Goal: Find specific page/section: Find specific page/section

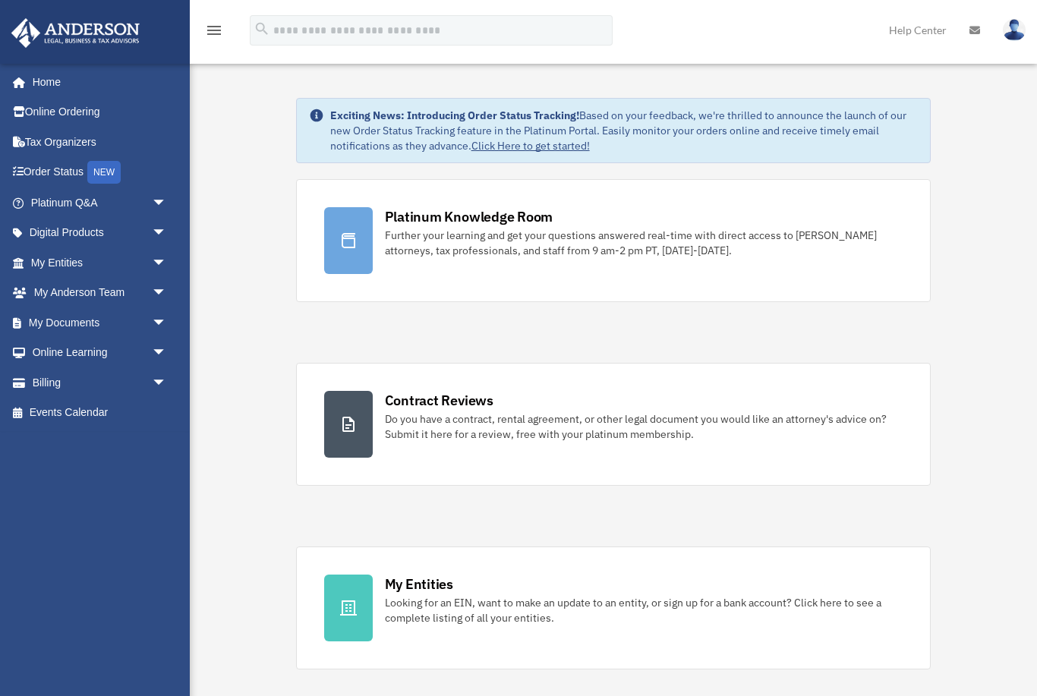
click at [172, 205] on span "arrow_drop_down" at bounding box center [167, 202] width 30 height 31
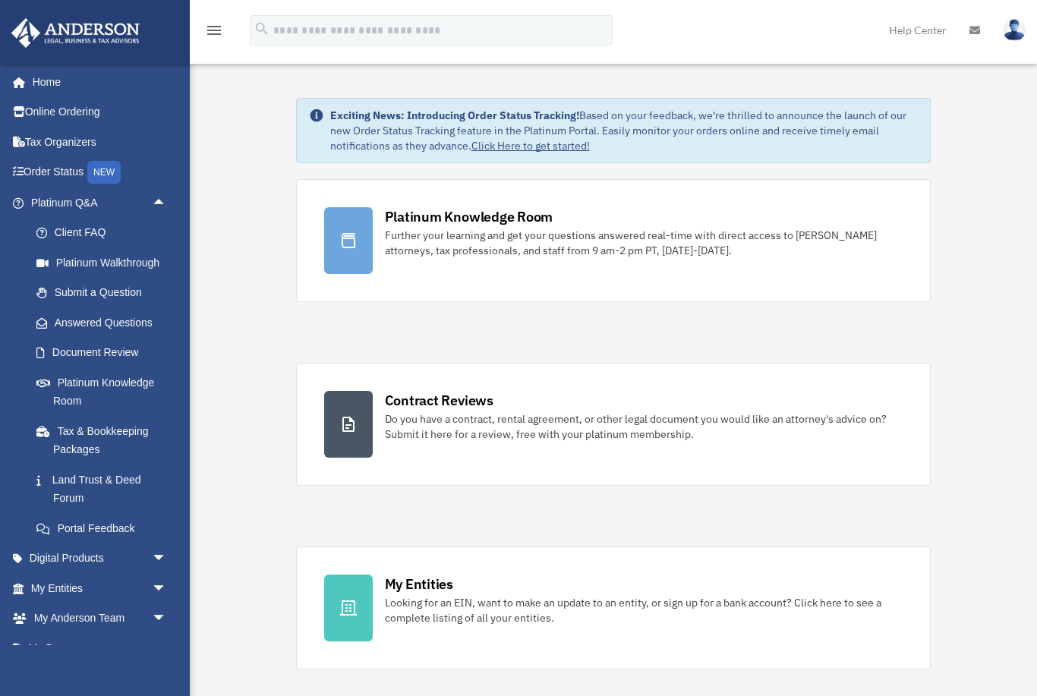
click at [161, 582] on span "arrow_drop_down" at bounding box center [167, 588] width 30 height 31
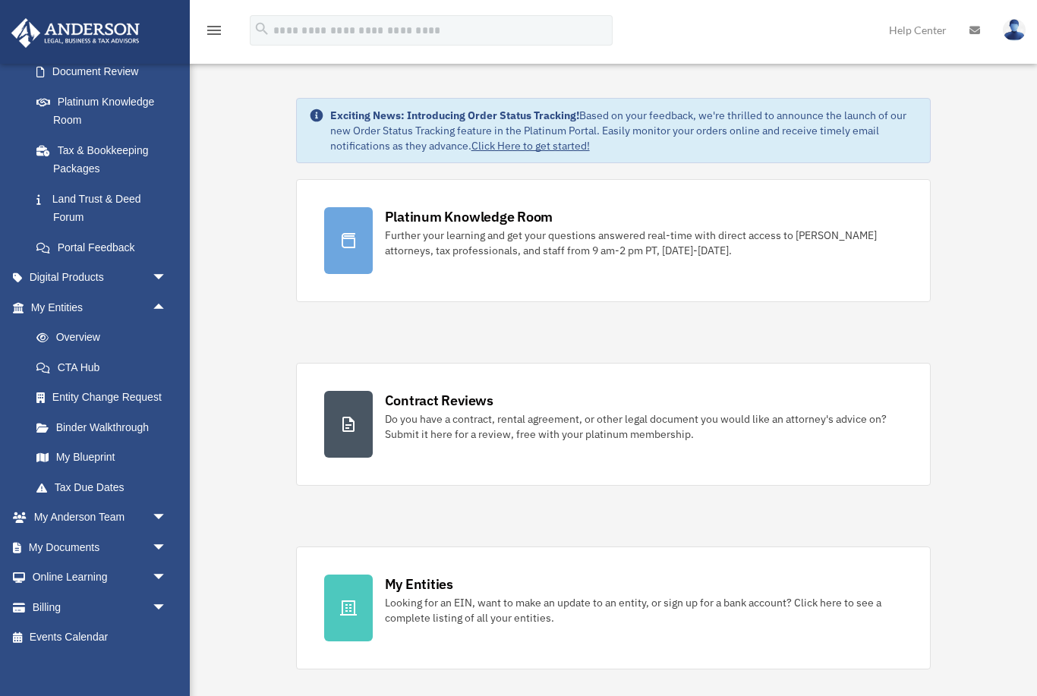
scroll to position [280, 0]
click at [171, 540] on span "arrow_drop_down" at bounding box center [167, 548] width 30 height 31
click at [67, 568] on link "Box" at bounding box center [105, 578] width 168 height 30
click at [68, 568] on link "Box" at bounding box center [105, 578] width 168 height 30
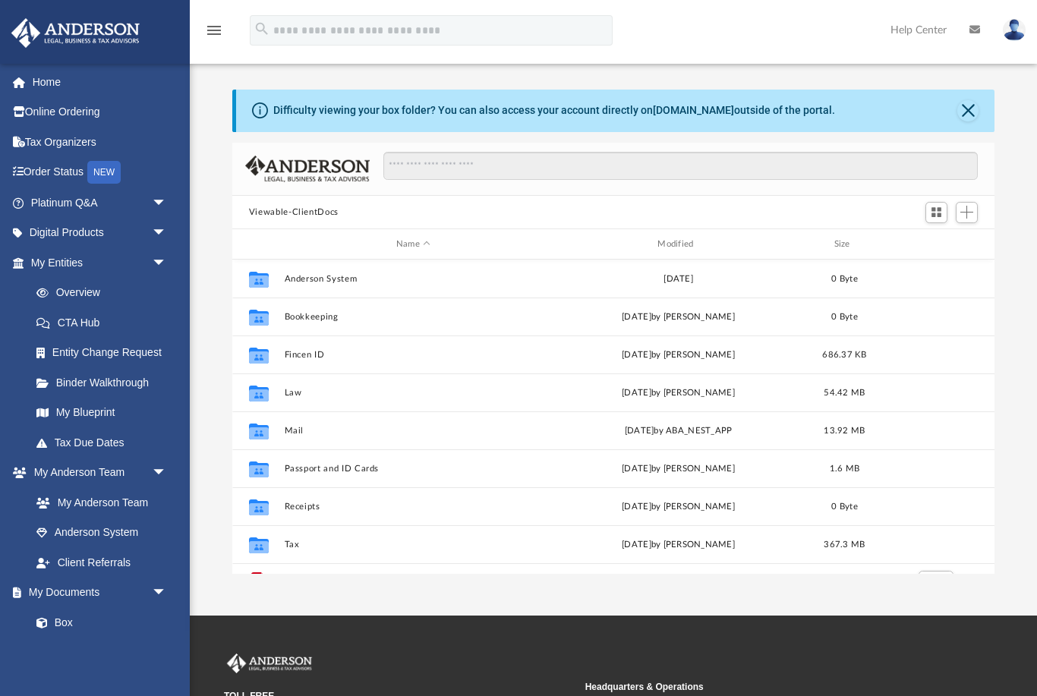
scroll to position [1, 1]
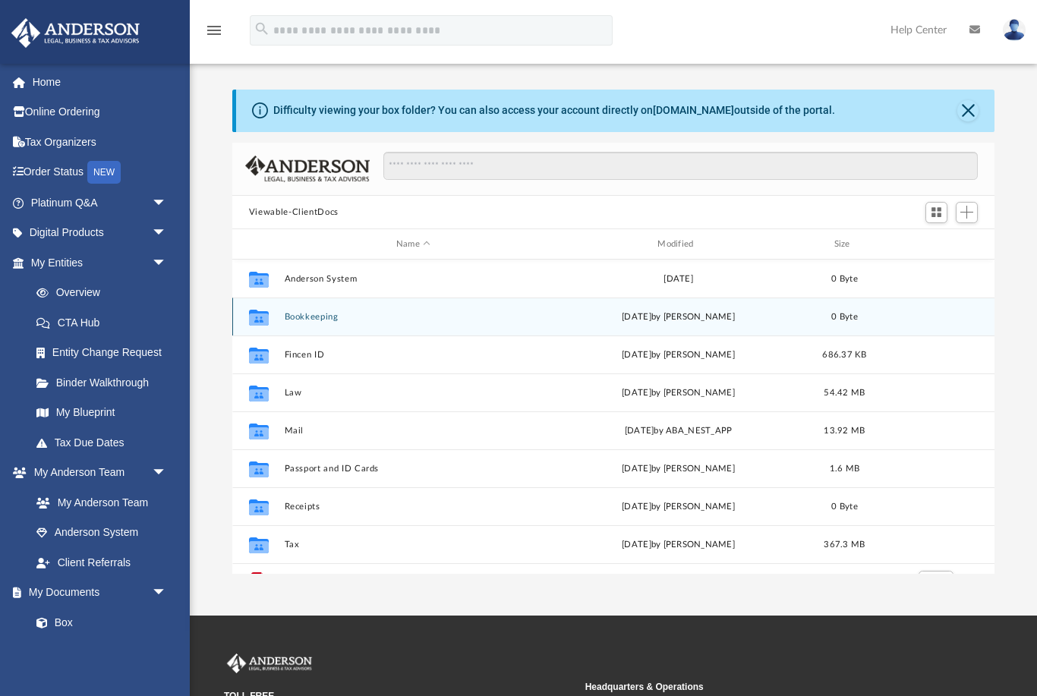
click at [338, 317] on button "Bookkeeping" at bounding box center [413, 317] width 258 height 10
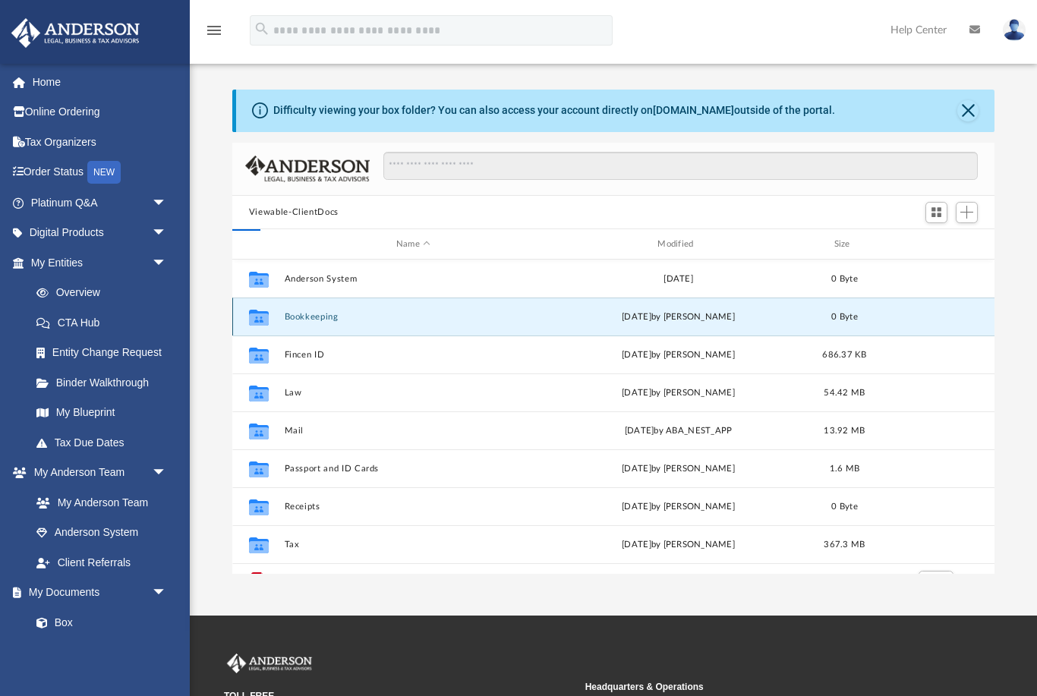
click at [338, 316] on button "Bookkeeping" at bounding box center [413, 317] width 258 height 10
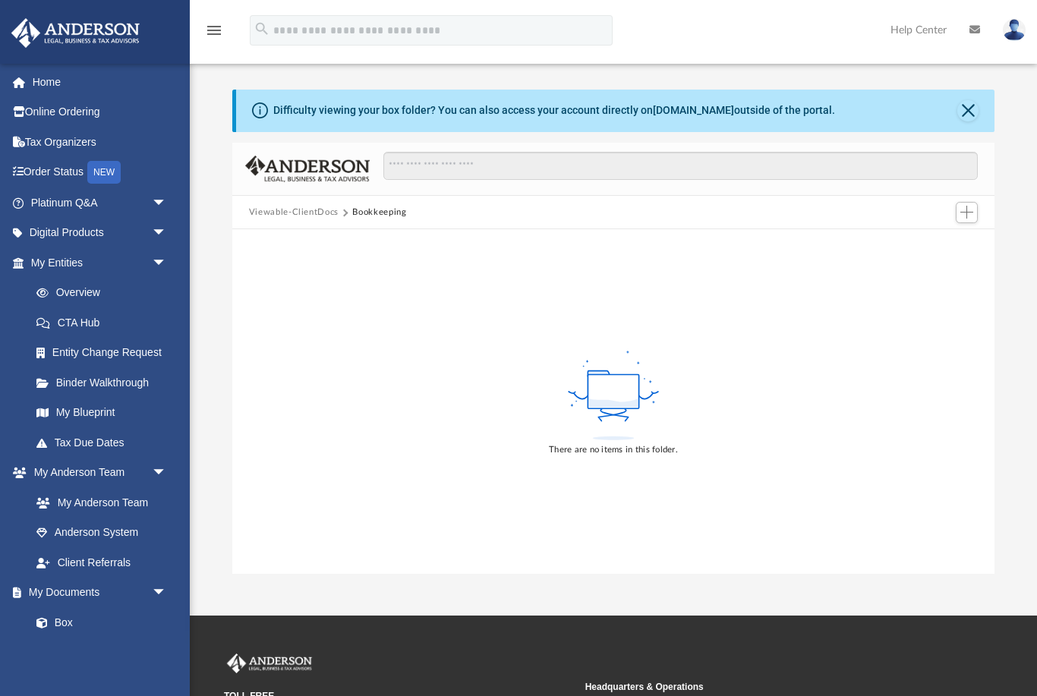
click at [314, 216] on button "Viewable-ClientDocs" at bounding box center [294, 213] width 90 height 14
click at [314, 215] on button "Viewable-ClientDocs" at bounding box center [294, 213] width 90 height 14
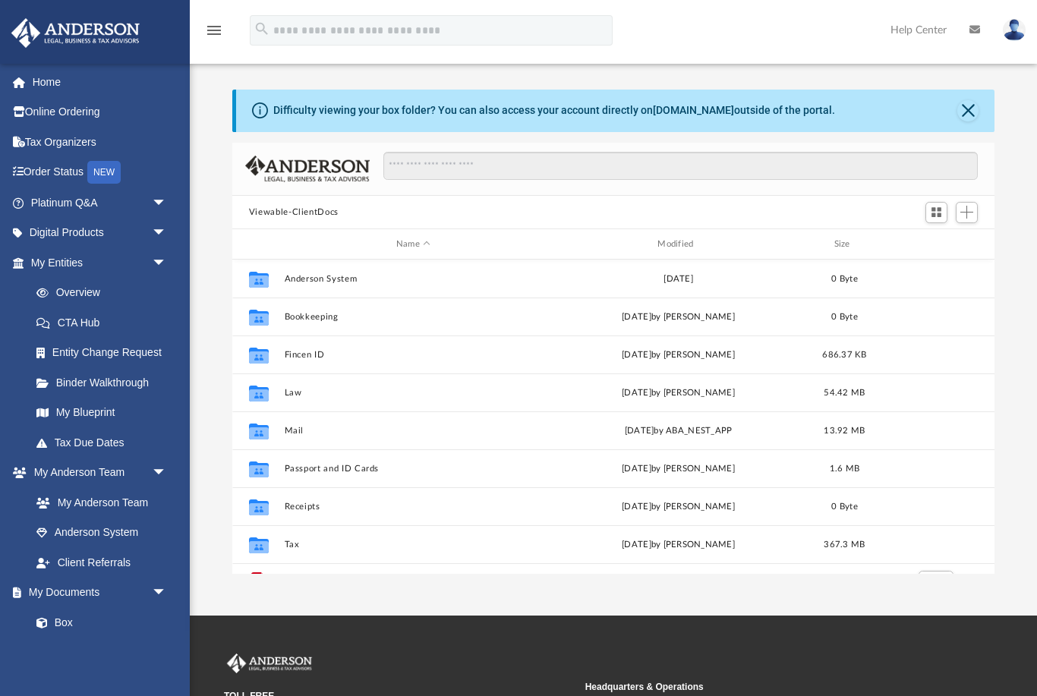
scroll to position [345, 763]
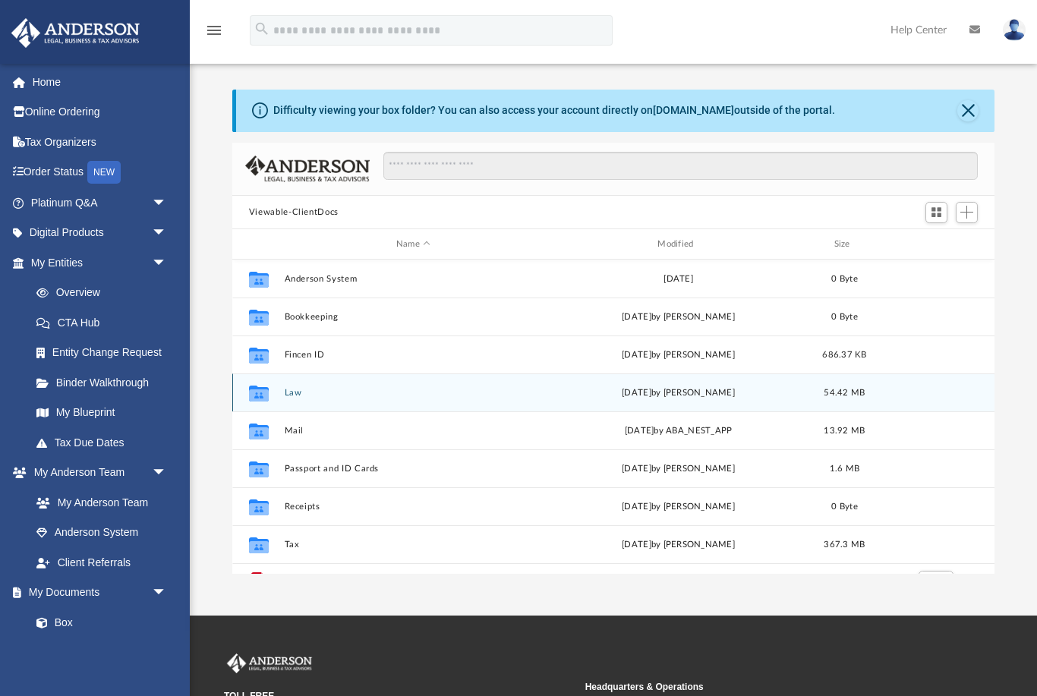
click at [293, 393] on button "Law" at bounding box center [413, 393] width 258 height 10
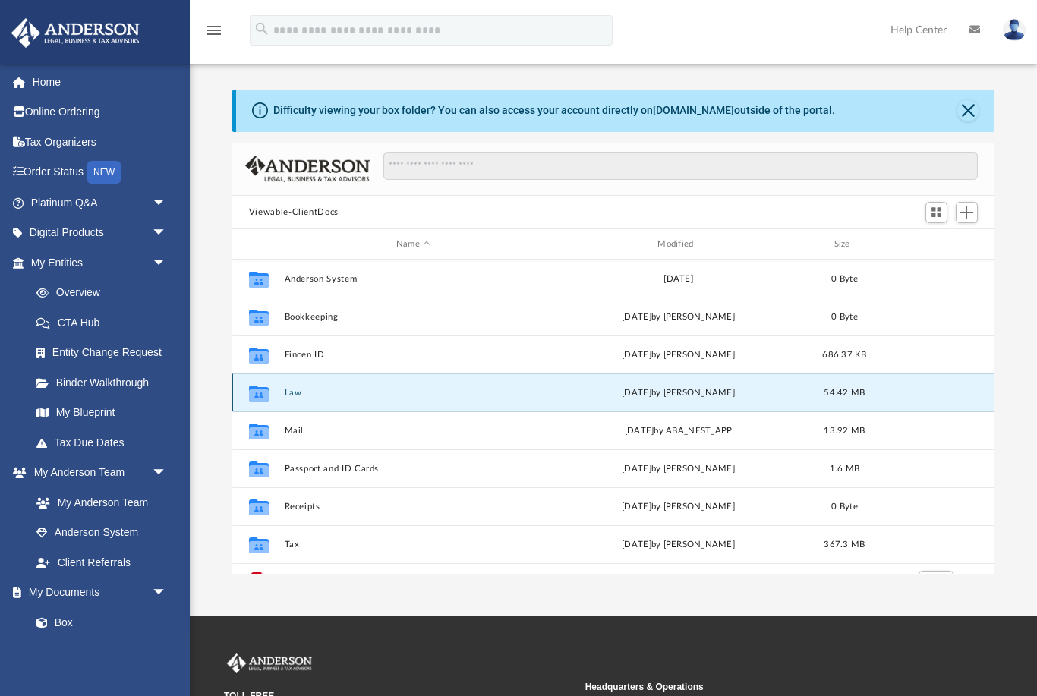
click at [292, 392] on button "Law" at bounding box center [413, 393] width 258 height 10
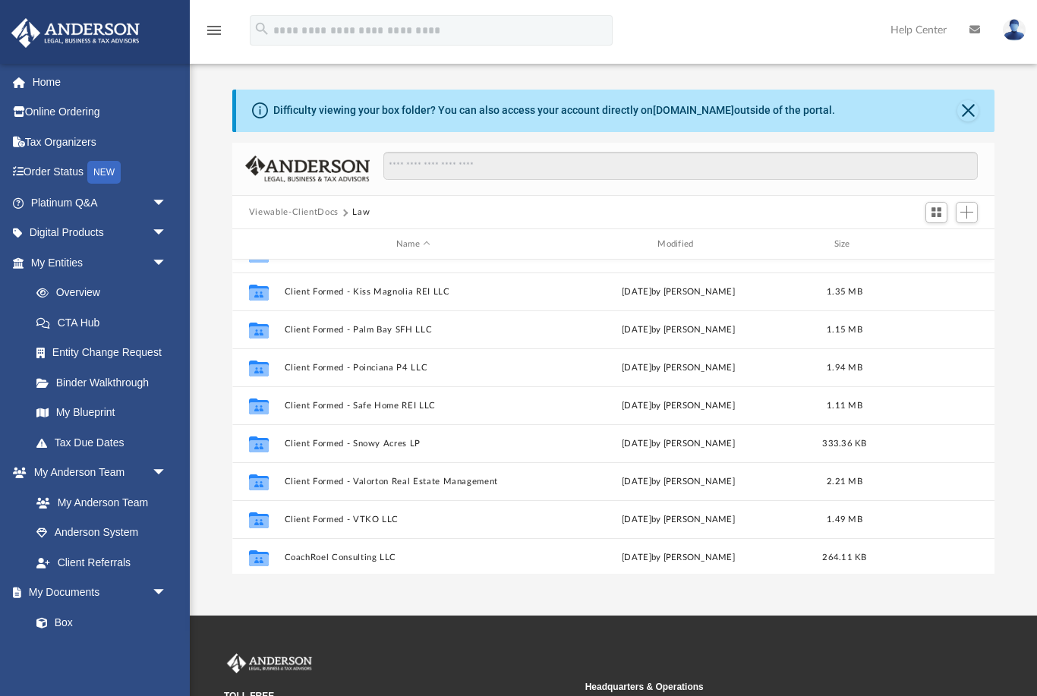
scroll to position [294, 0]
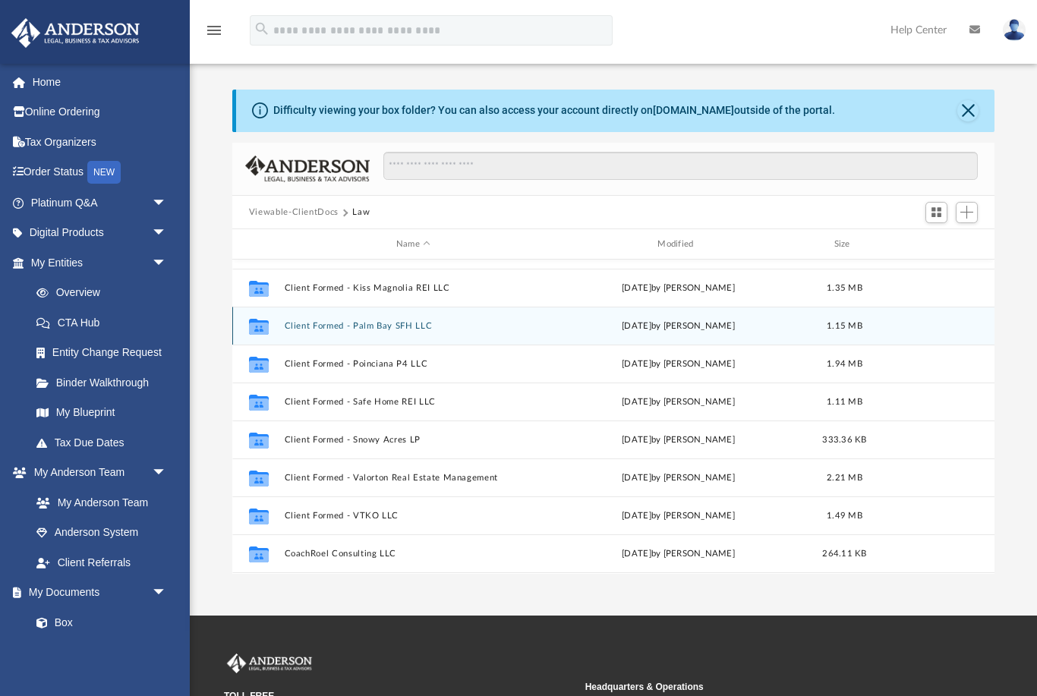
click at [414, 323] on button "Client Formed - Palm Bay SFH LLC" at bounding box center [413, 326] width 258 height 10
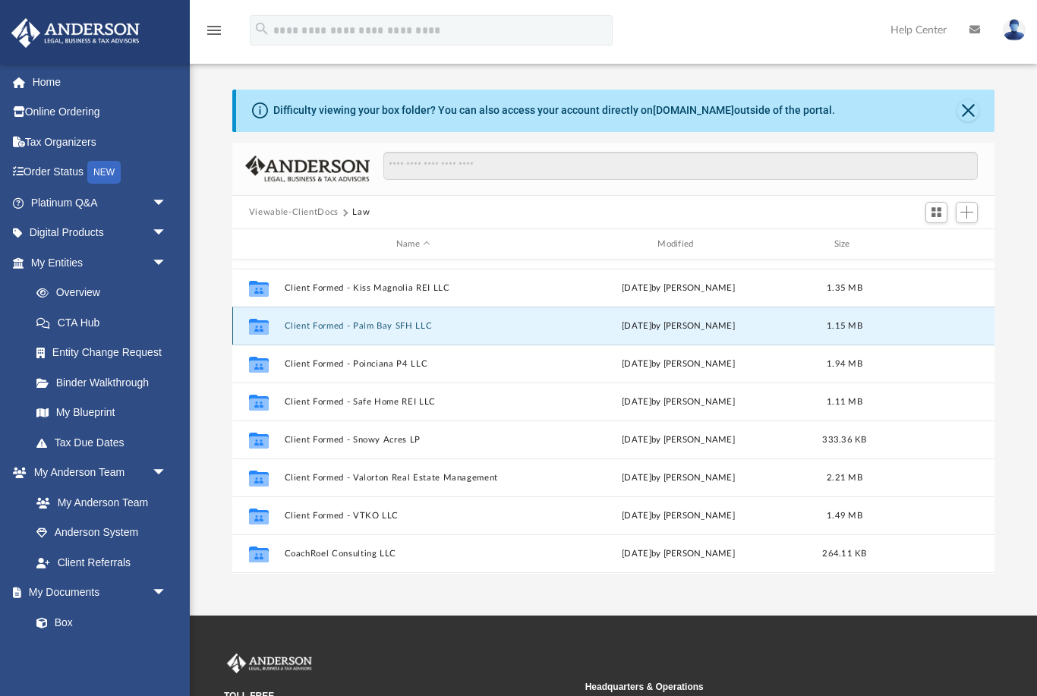
click at [413, 323] on button "Client Formed - Palm Bay SFH LLC" at bounding box center [413, 326] width 258 height 10
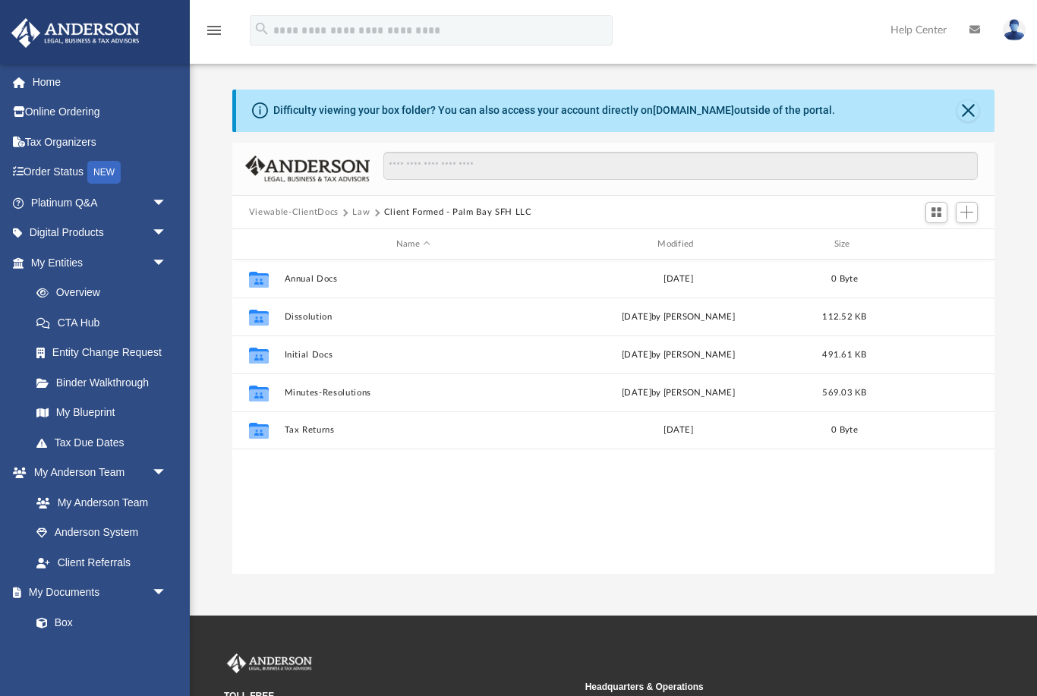
click at [338, 513] on div "Collaborated Folder Annual Docs Thu May 25 2023 0 Byte Collaborated Folder Diss…" at bounding box center [613, 417] width 762 height 315
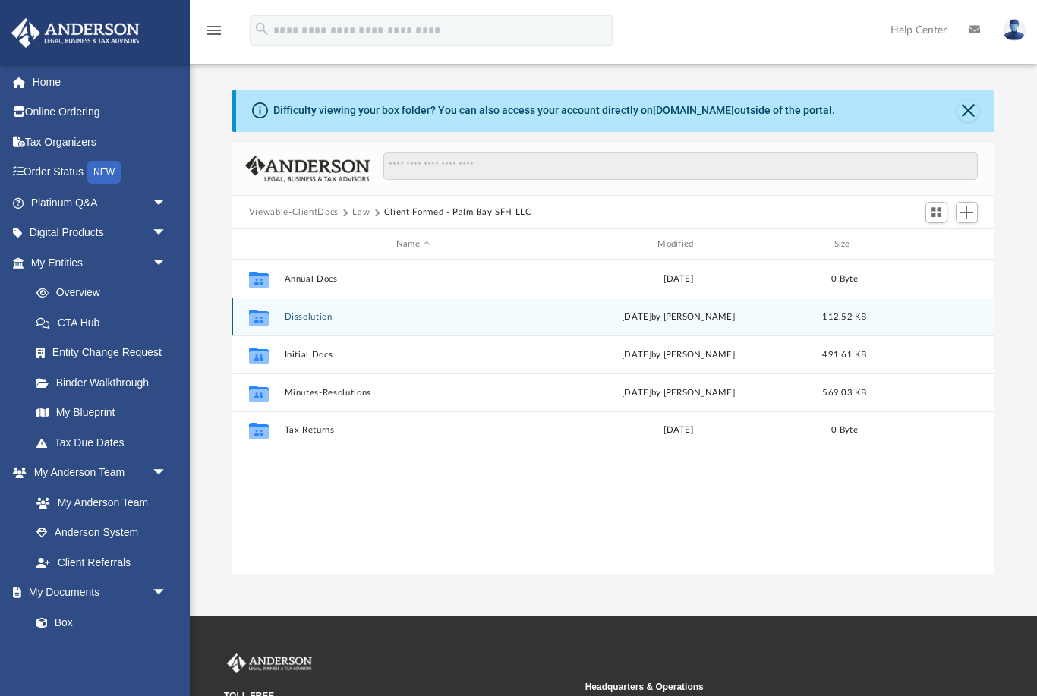
click at [333, 314] on button "Dissolution" at bounding box center [413, 317] width 258 height 10
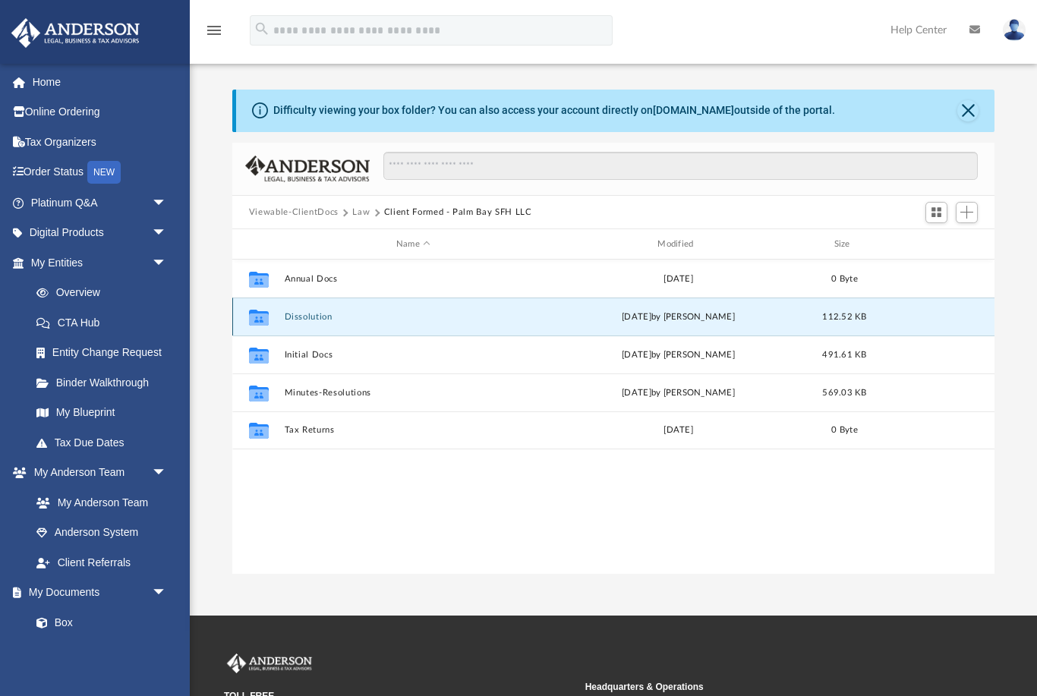
click at [332, 313] on button "Dissolution" at bounding box center [413, 317] width 258 height 10
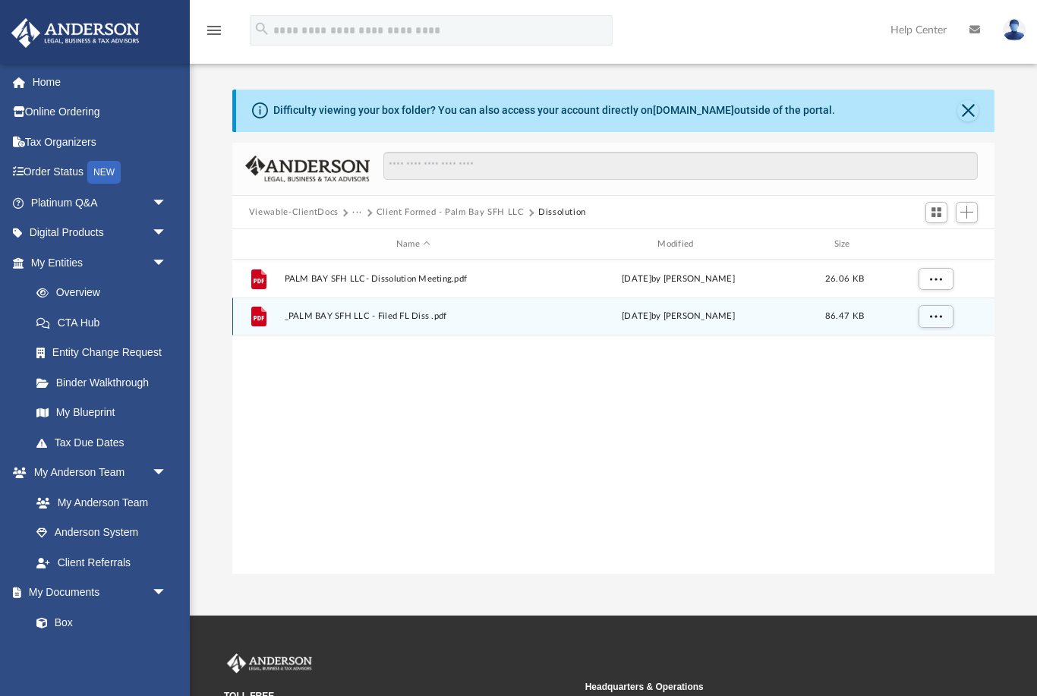
click at [430, 320] on span "_PALM BAY SFH LLC - Filed FL Diss .pdf" at bounding box center [413, 317] width 258 height 10
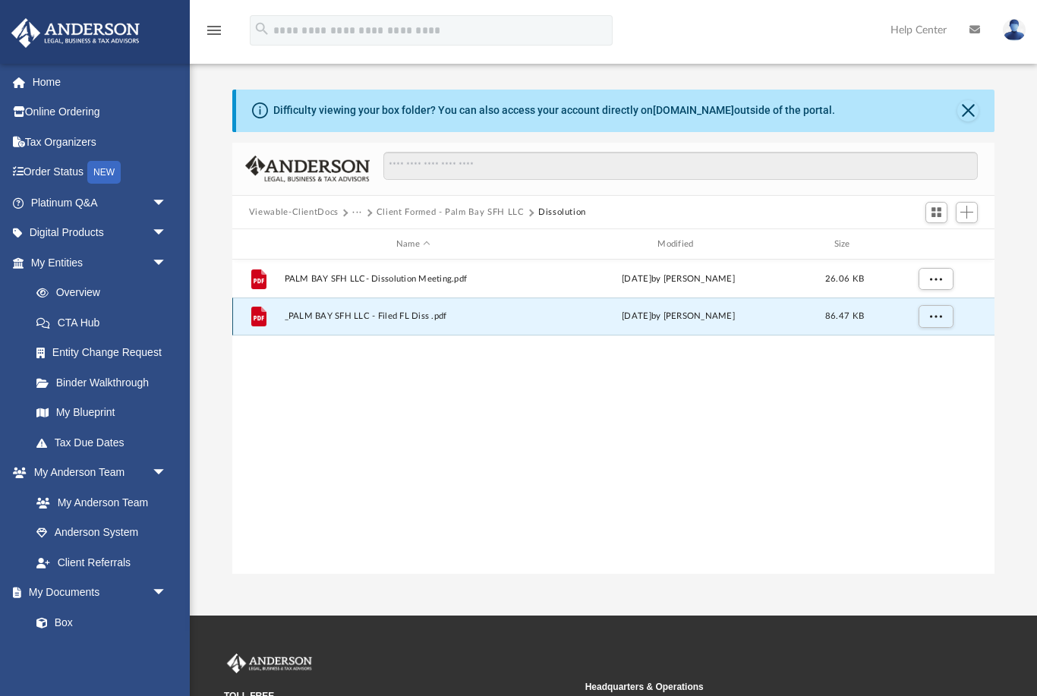
click at [436, 310] on div "File _PALM BAY SFH LLC - Filed FL Diss .pdf Sat Jan 25 2025 by Emily Levy 86.47…" at bounding box center [613, 316] width 762 height 38
click at [930, 312] on span "More options" at bounding box center [935, 316] width 12 height 8
click at [929, 342] on li "Preview" at bounding box center [921, 347] width 44 height 16
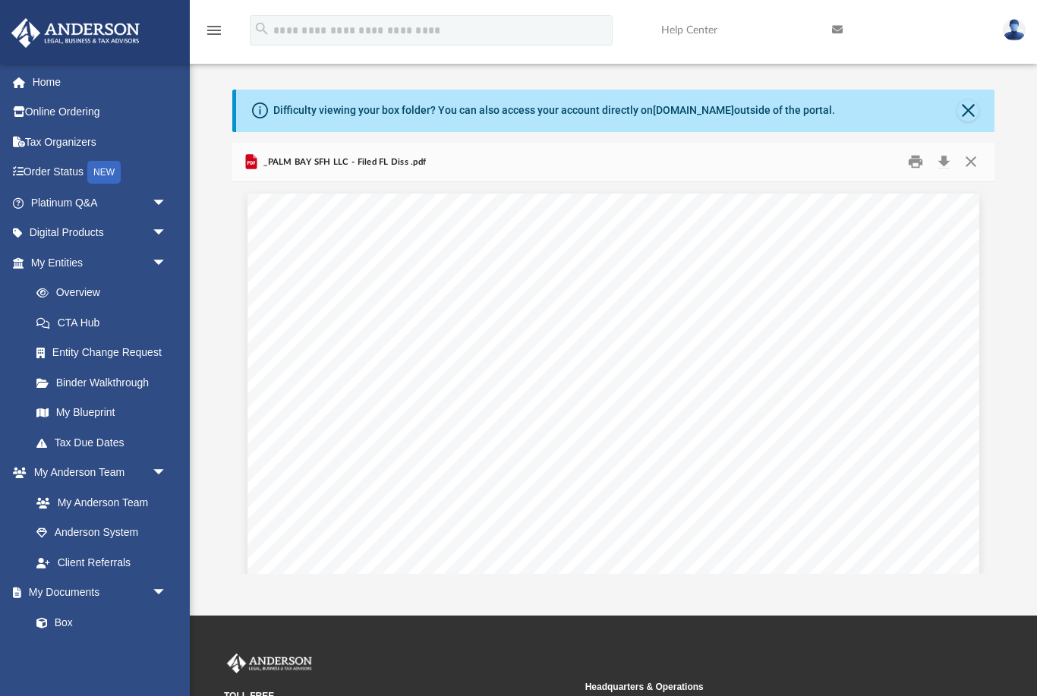
click at [974, 170] on button "Close" at bounding box center [970, 162] width 27 height 24
